Goal: Task Accomplishment & Management: Manage account settings

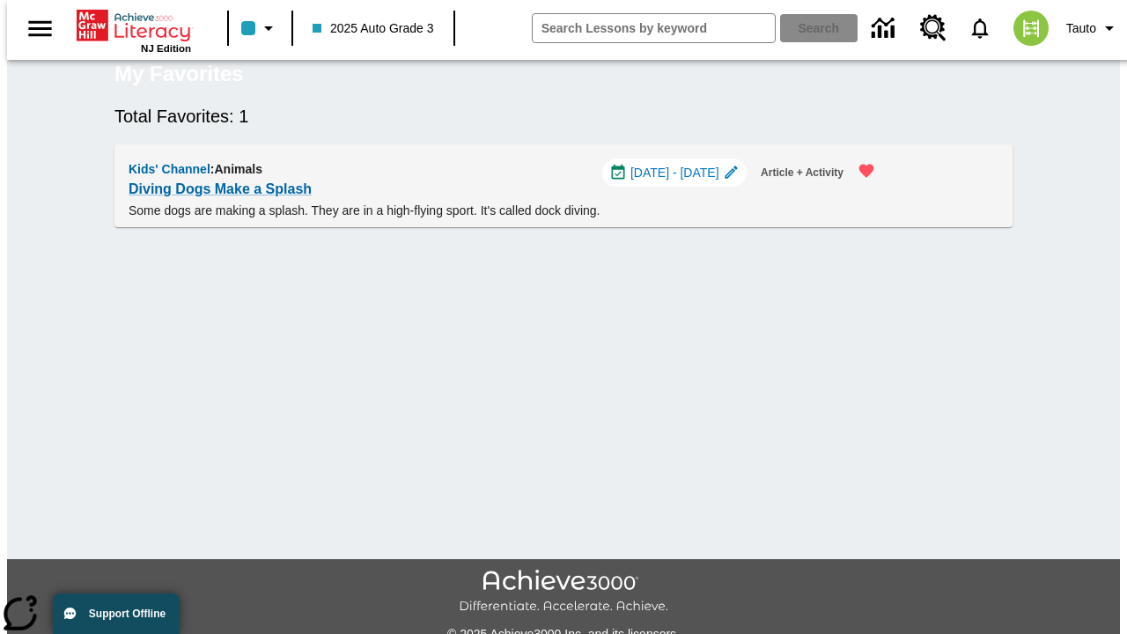
click at [682, 182] on span "[DATE] - [DATE]" at bounding box center [674, 173] width 89 height 18
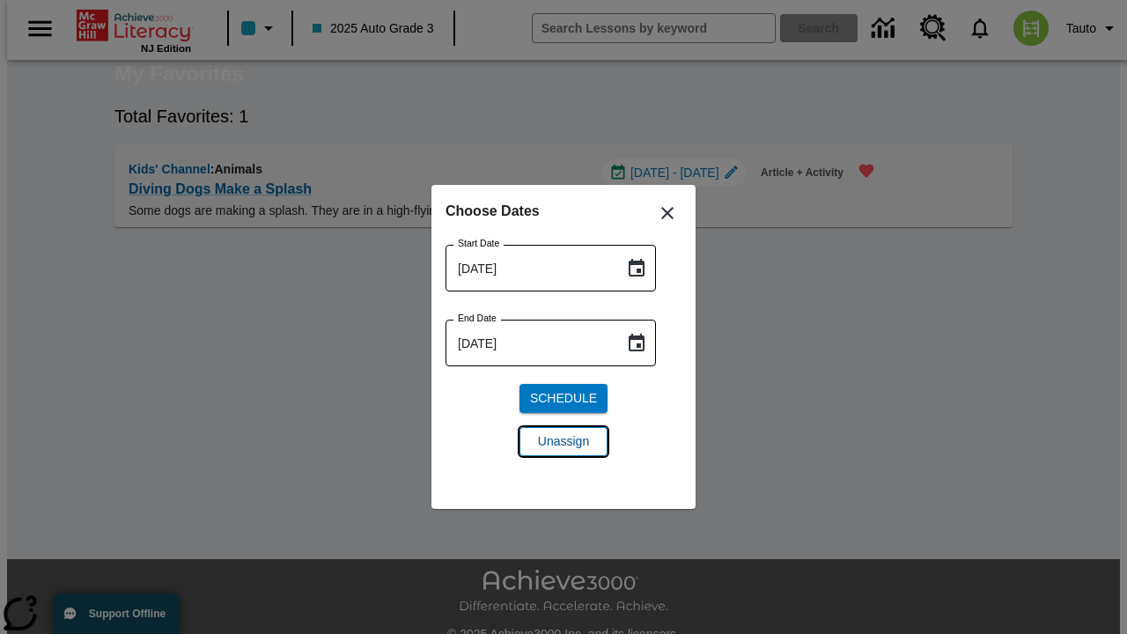
click at [564, 441] on span "Unassign" at bounding box center [563, 441] width 51 height 18
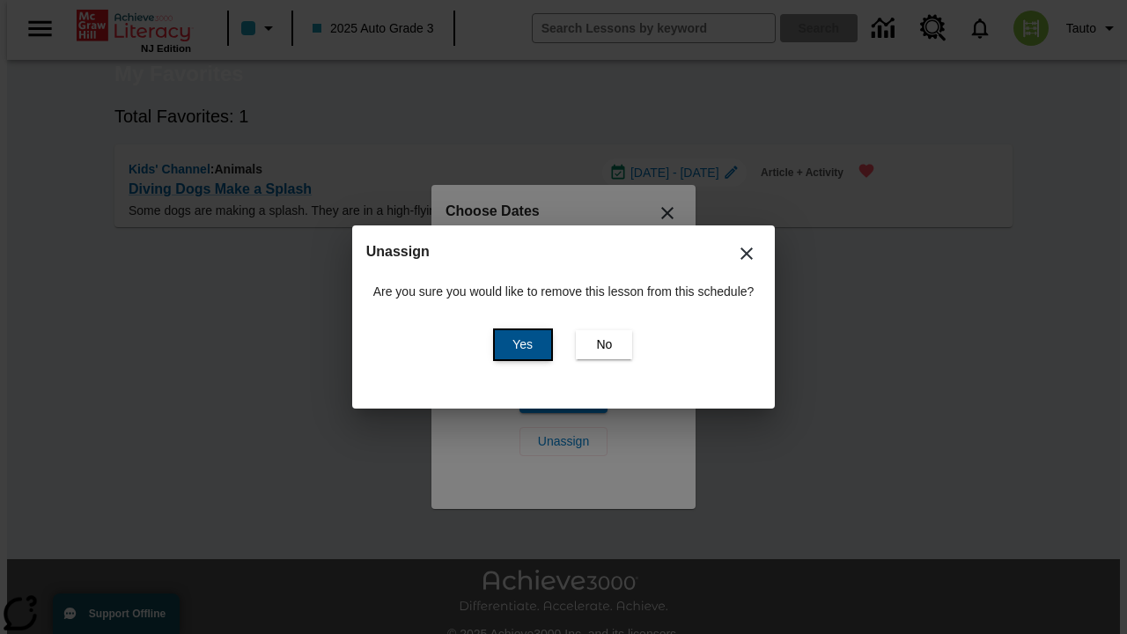
click at [519, 344] on span "Yes" at bounding box center [522, 344] width 20 height 18
